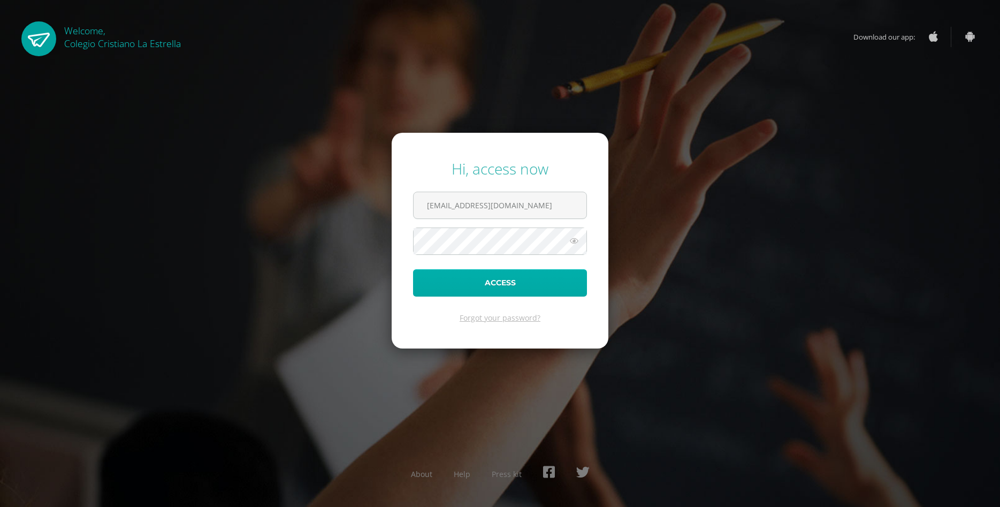
type input "[EMAIL_ADDRESS][DOMAIN_NAME]"
click at [518, 280] on button "Access" at bounding box center [500, 282] width 174 height 27
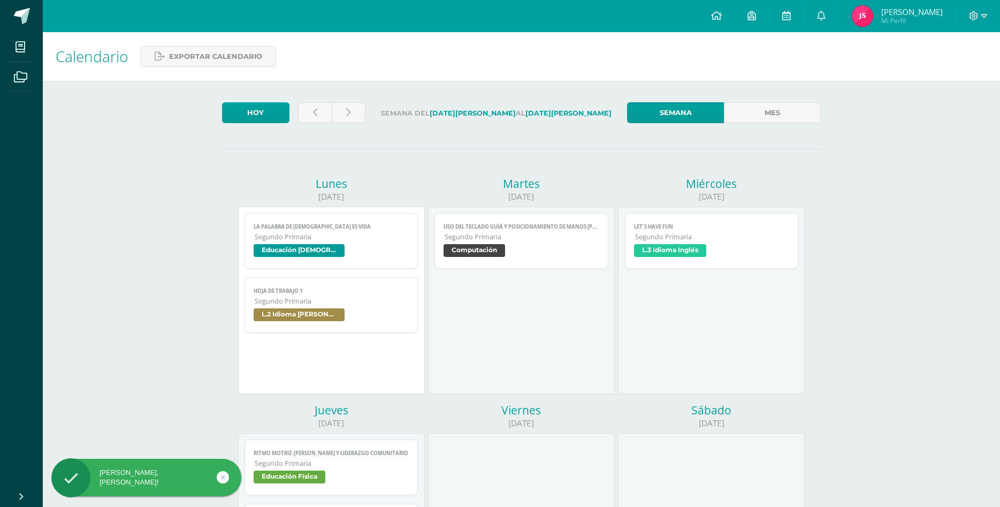
click at [408, 308] on span "L.2 Idioma Maya Kaqchikel" at bounding box center [332, 316] width 156 height 16
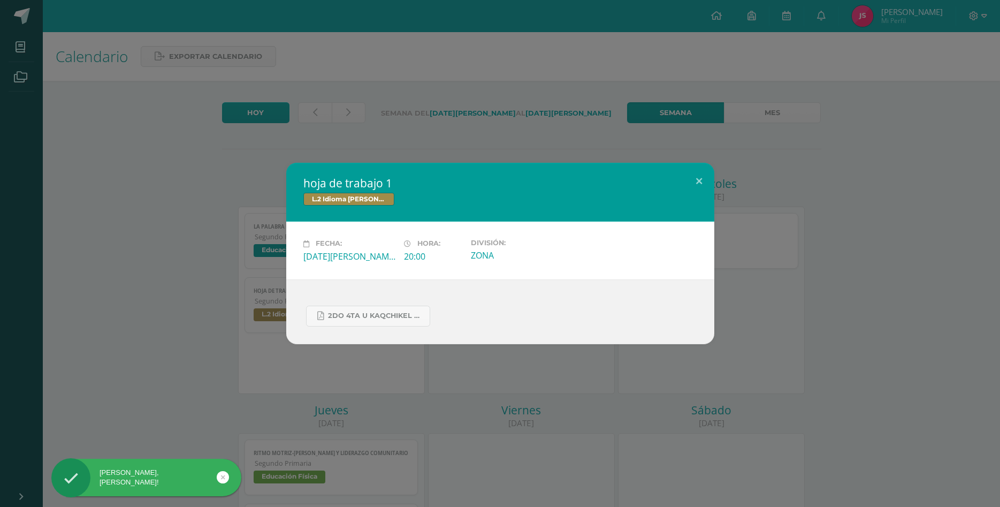
click at [191, 285] on div "hoja de trabajo 1 L.2 Idioma Maya Kaqchikel Fecha: Lunes 11 de Agosto Hora: 20:…" at bounding box center [499, 253] width 991 height 181
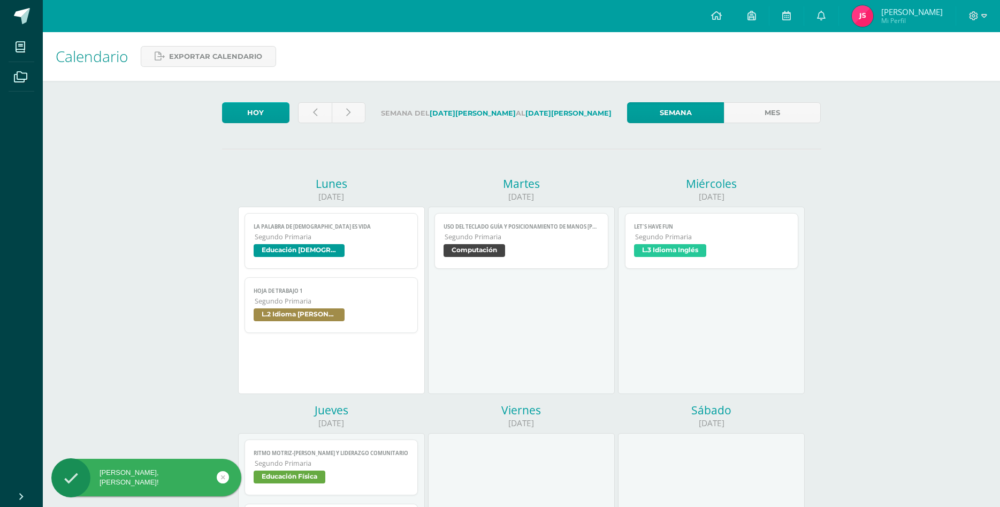
click at [393, 224] on link "La palabra de Dios es vida Segundo Primaria Educación Cristiana" at bounding box center [332, 241] width 174 height 56
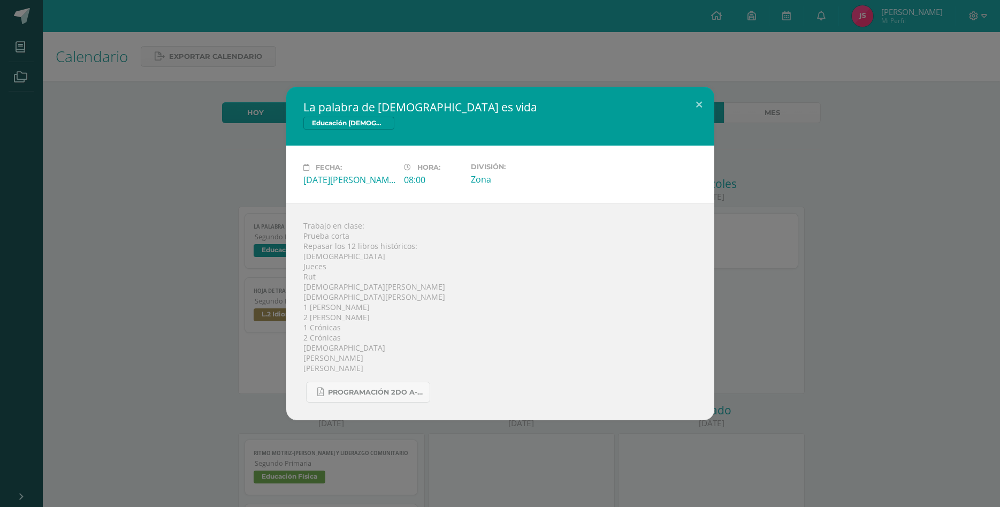
click at [250, 268] on div "La palabra de Dios es vida Educación Cristiana Fecha: Lunes 11 de Agosto Hora: …" at bounding box center [499, 253] width 991 height 333
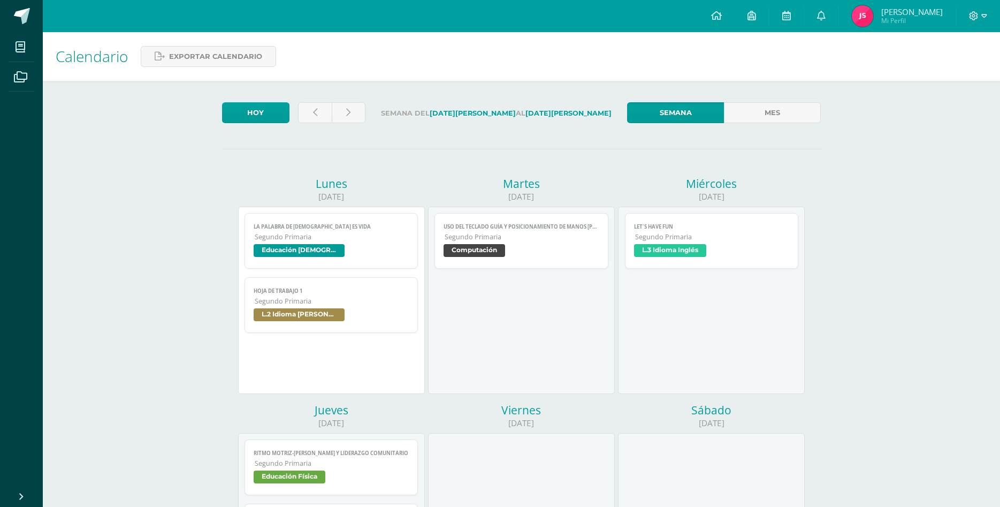
click at [586, 223] on link "Uso del teclado guía y posicionamiento de manos Tamaño de fuente Segundo Primar…" at bounding box center [521, 241] width 174 height 56
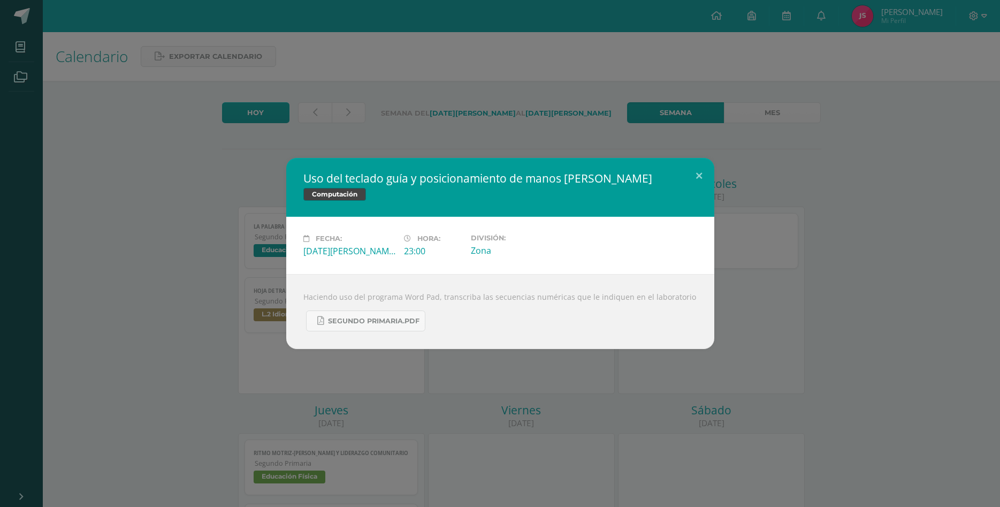
click at [789, 287] on div "Uso del teclado guía y posicionamiento de manos Tamaño de fuente Computación Fe…" at bounding box center [499, 253] width 991 height 191
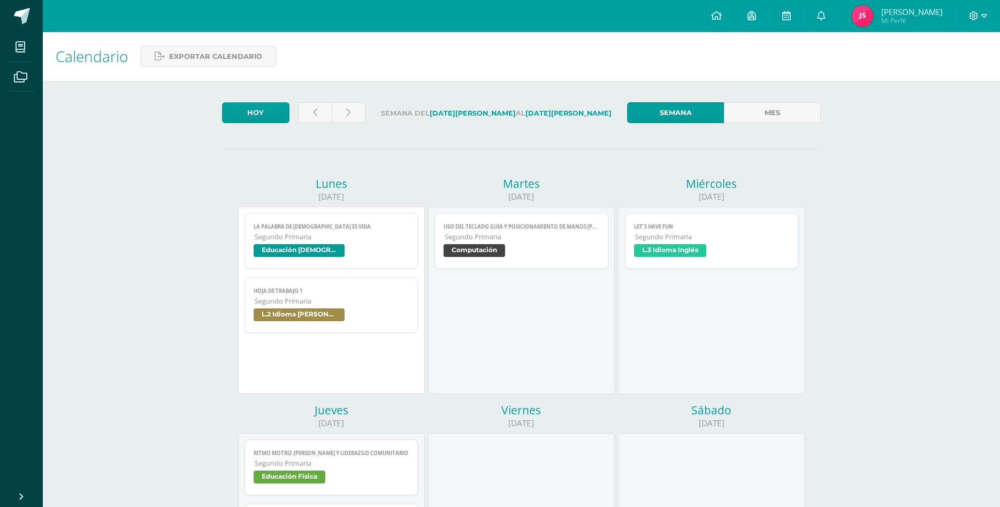
click at [737, 244] on span "L.3 Idioma Inglés" at bounding box center [712, 252] width 156 height 16
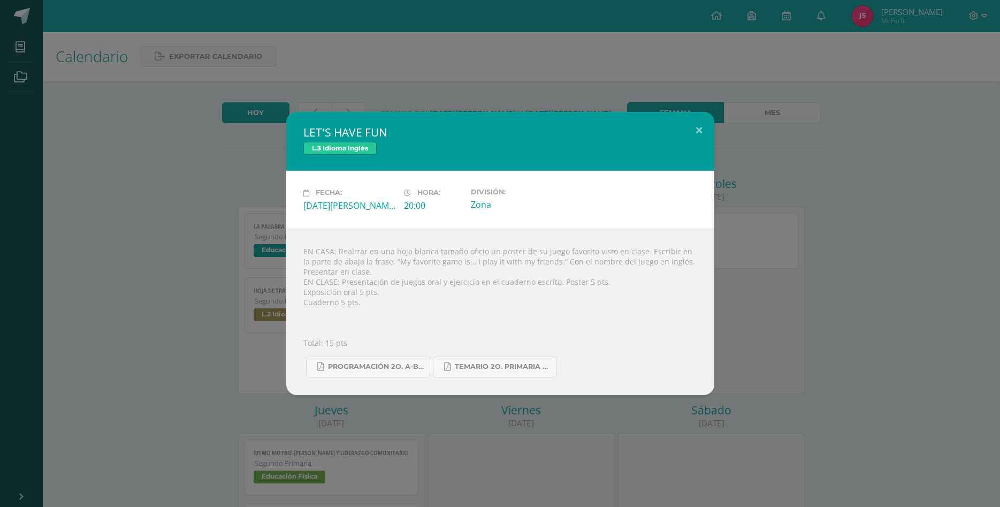
click at [746, 244] on div "LET'S HAVE FUN L.3 Idioma Inglés Fecha: Miércoles 13 de Agosto Hora: 20:00 Divi…" at bounding box center [499, 253] width 991 height 283
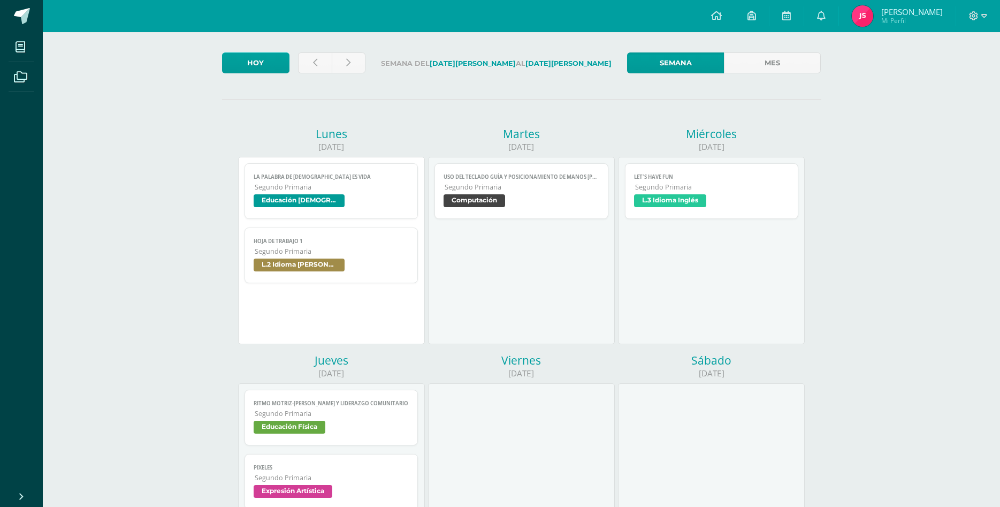
scroll to position [164, 0]
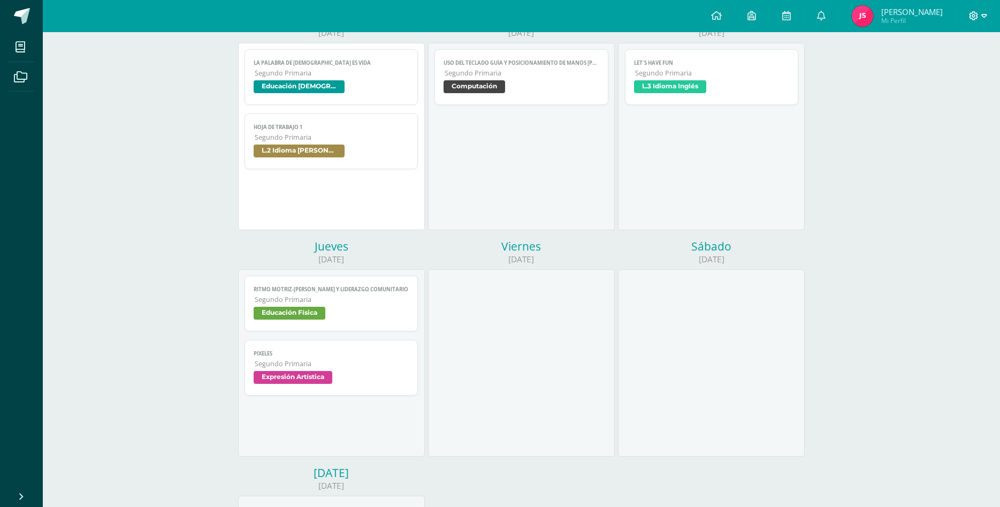
click at [987, 17] on div at bounding box center [978, 16] width 44 height 32
click at [981, 16] on span at bounding box center [978, 16] width 18 height 12
click at [954, 71] on span "Cerrar sesión" at bounding box center [950, 73] width 48 height 10
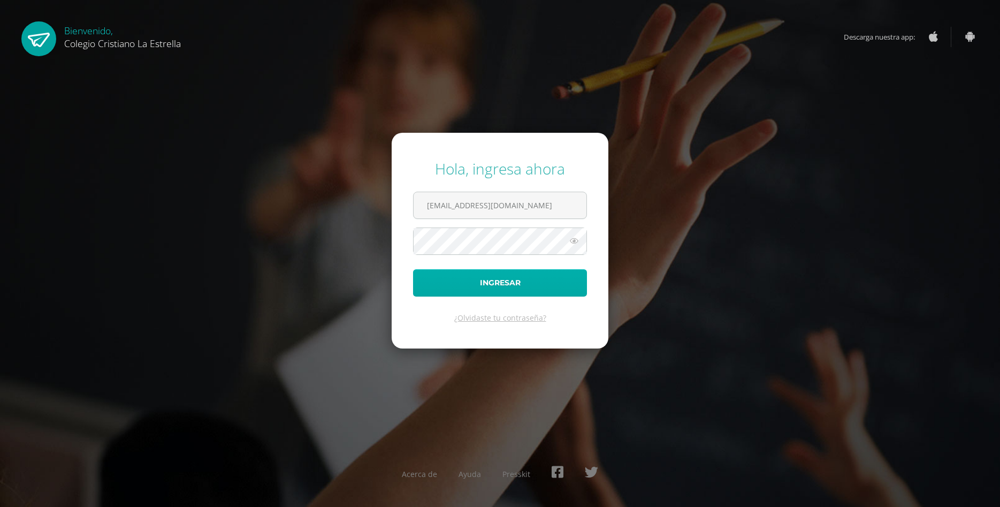
type input "523@laestrella.edu.gt"
click at [478, 281] on button "Ingresar" at bounding box center [500, 282] width 174 height 27
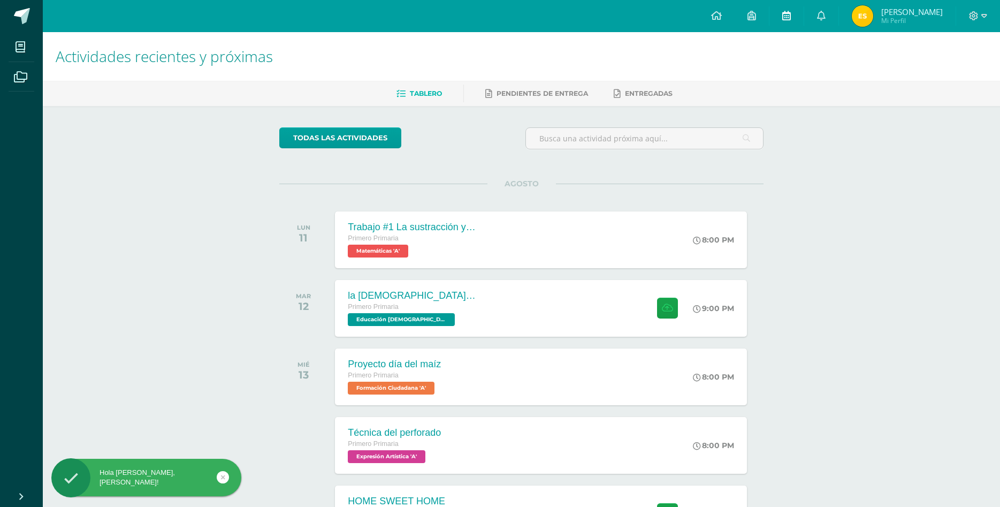
click at [804, 20] on link at bounding box center [786, 16] width 34 height 32
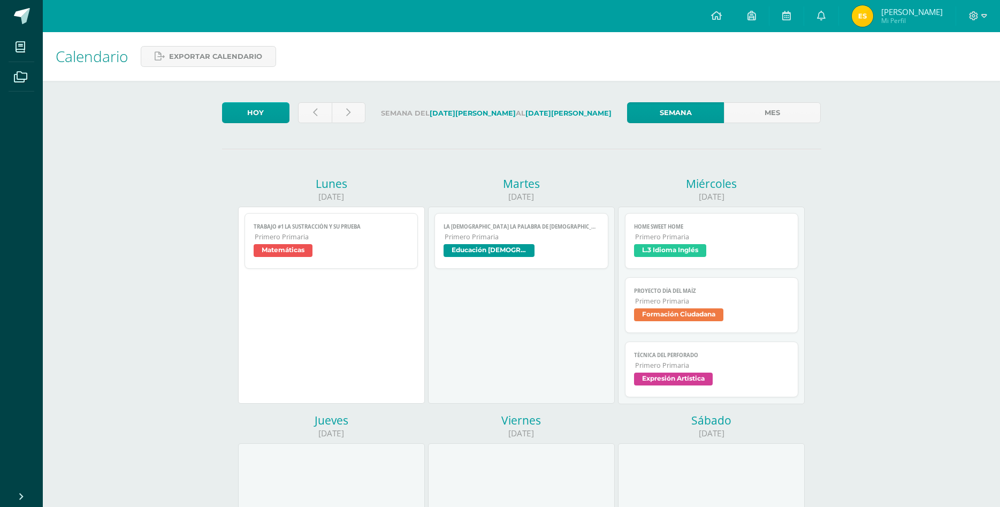
click at [578, 232] on span "Primero Primaria" at bounding box center [522, 236] width 155 height 9
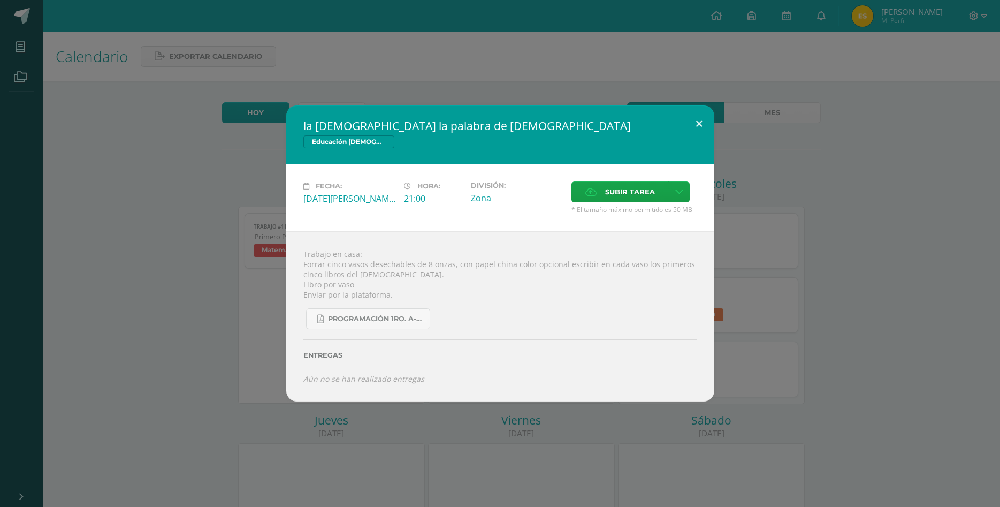
click at [697, 128] on button at bounding box center [699, 123] width 30 height 36
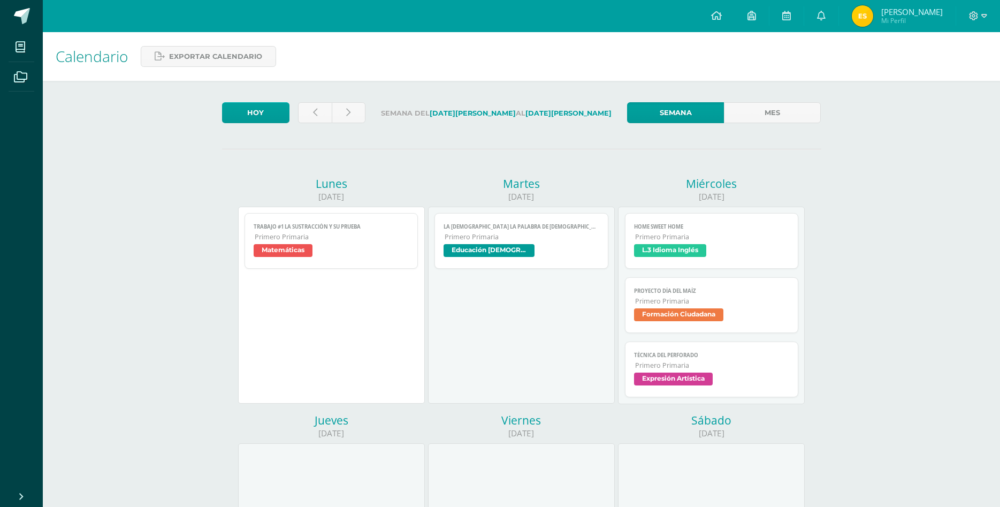
click at [783, 232] on span "Primero Primaria" at bounding box center [712, 236] width 155 height 9
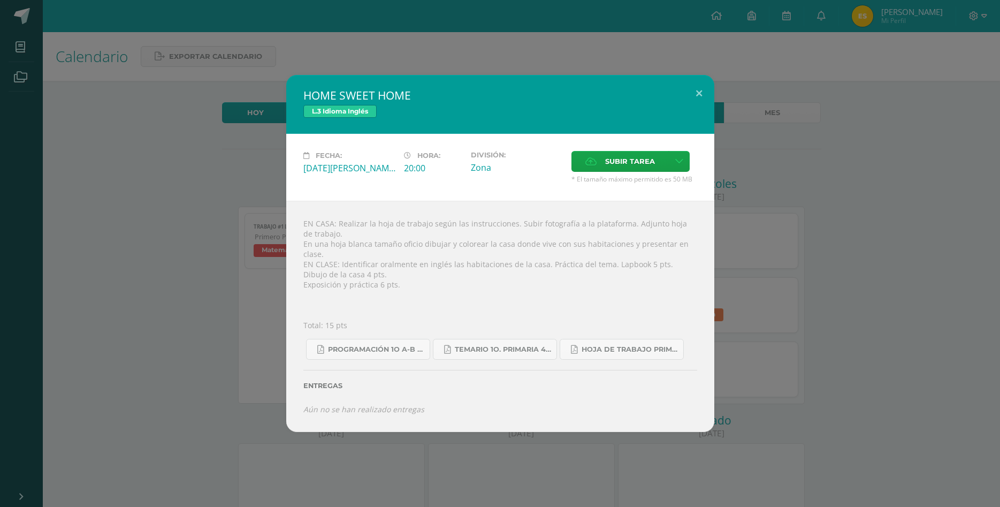
click at [803, 318] on div "HOME SWEET HOME L.3 Idioma Inglés Fecha: Miércoles 13 de Agosto Hora: 20:00 Div…" at bounding box center [499, 253] width 991 height 356
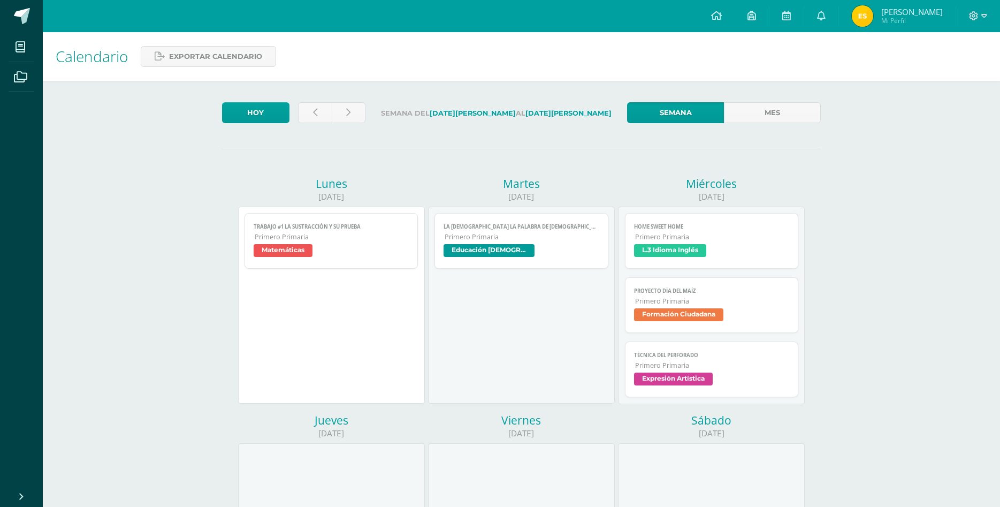
click at [741, 296] on span "Primero Primaria" at bounding box center [712, 300] width 155 height 9
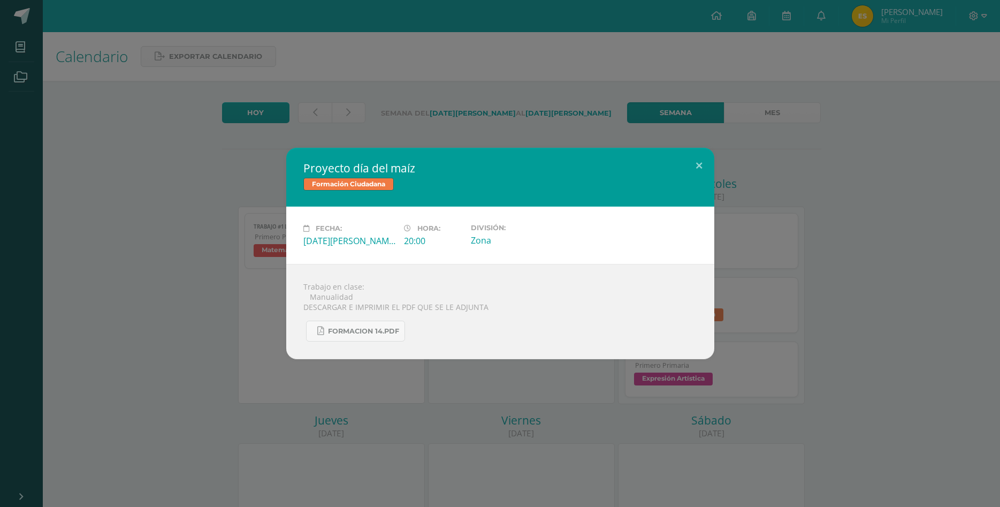
click at [829, 295] on div "Proyecto día del maíz Formación Ciudadana Fecha: Miércoles 13 de Agosto Hora: 2…" at bounding box center [499, 253] width 991 height 211
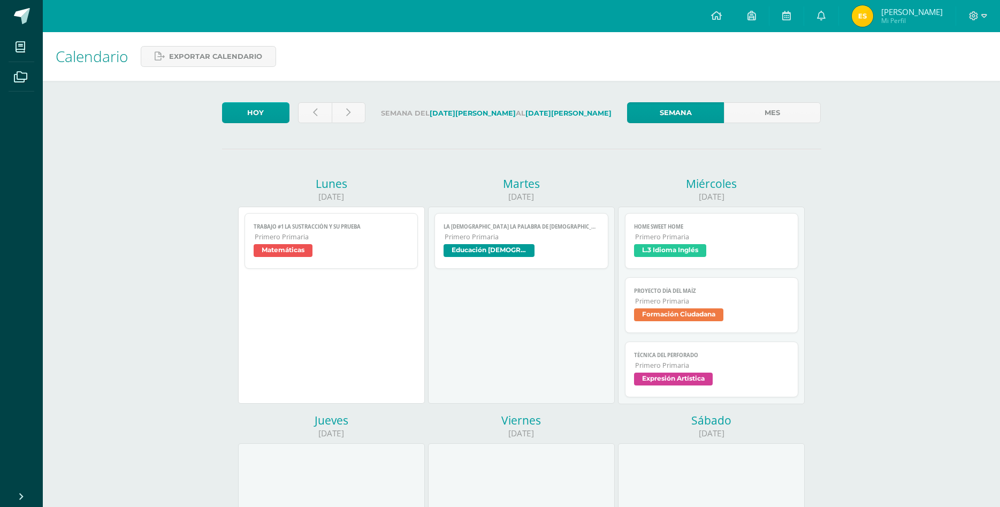
click at [727, 361] on span "Primero Primaria" at bounding box center [712, 365] width 155 height 9
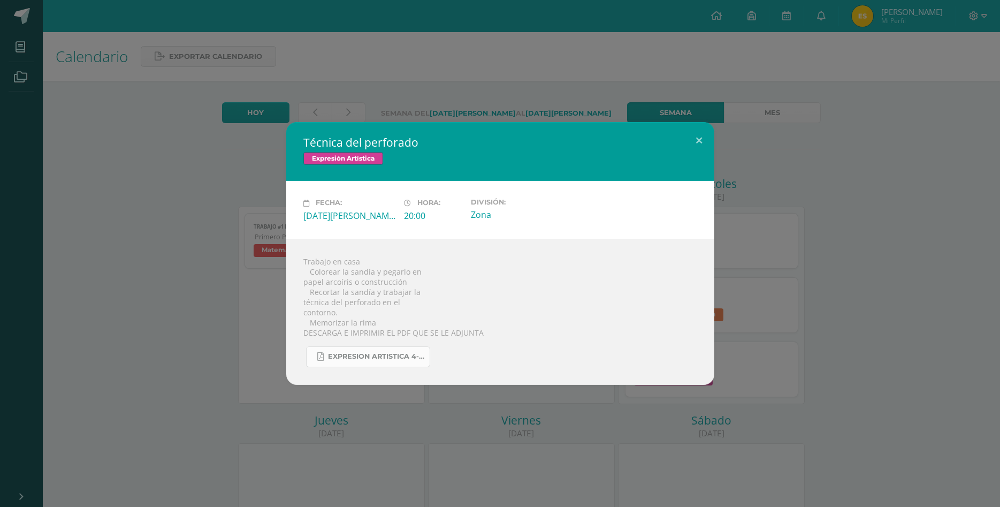
click at [399, 358] on span "EXPRESION ARTISTICA 4-25.pdf" at bounding box center [376, 356] width 96 height 9
click at [401, 359] on span "EXPRESION ARTISTICA 4-25.pdf" at bounding box center [376, 356] width 96 height 9
click at [790, 308] on div "Técnica del perforado Expresión Artística Fecha: Miércoles 13 de Agosto Hora: 2…" at bounding box center [499, 253] width 991 height 262
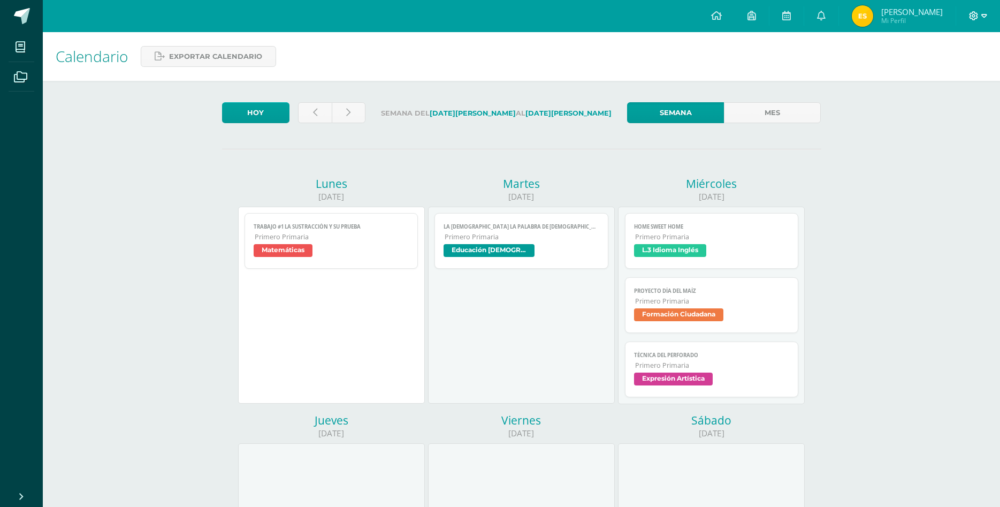
click at [984, 14] on icon at bounding box center [984, 16] width 6 height 10
click at [953, 77] on span "Cerrar sesión" at bounding box center [950, 73] width 48 height 10
